Goal: Task Accomplishment & Management: Manage account settings

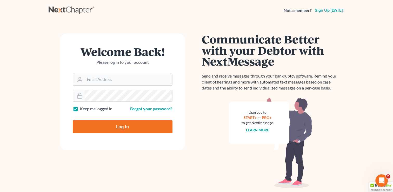
type input "[EMAIL_ADDRESS][DOMAIN_NAME]"
click at [123, 126] on input "Log In" at bounding box center [123, 126] width 100 height 13
type input "Thinking..."
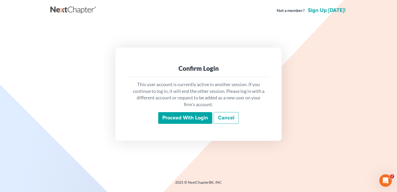
click at [184, 116] on input "Proceed with login" at bounding box center [185, 118] width 54 height 12
